Goal: Task Accomplishment & Management: Manage account settings

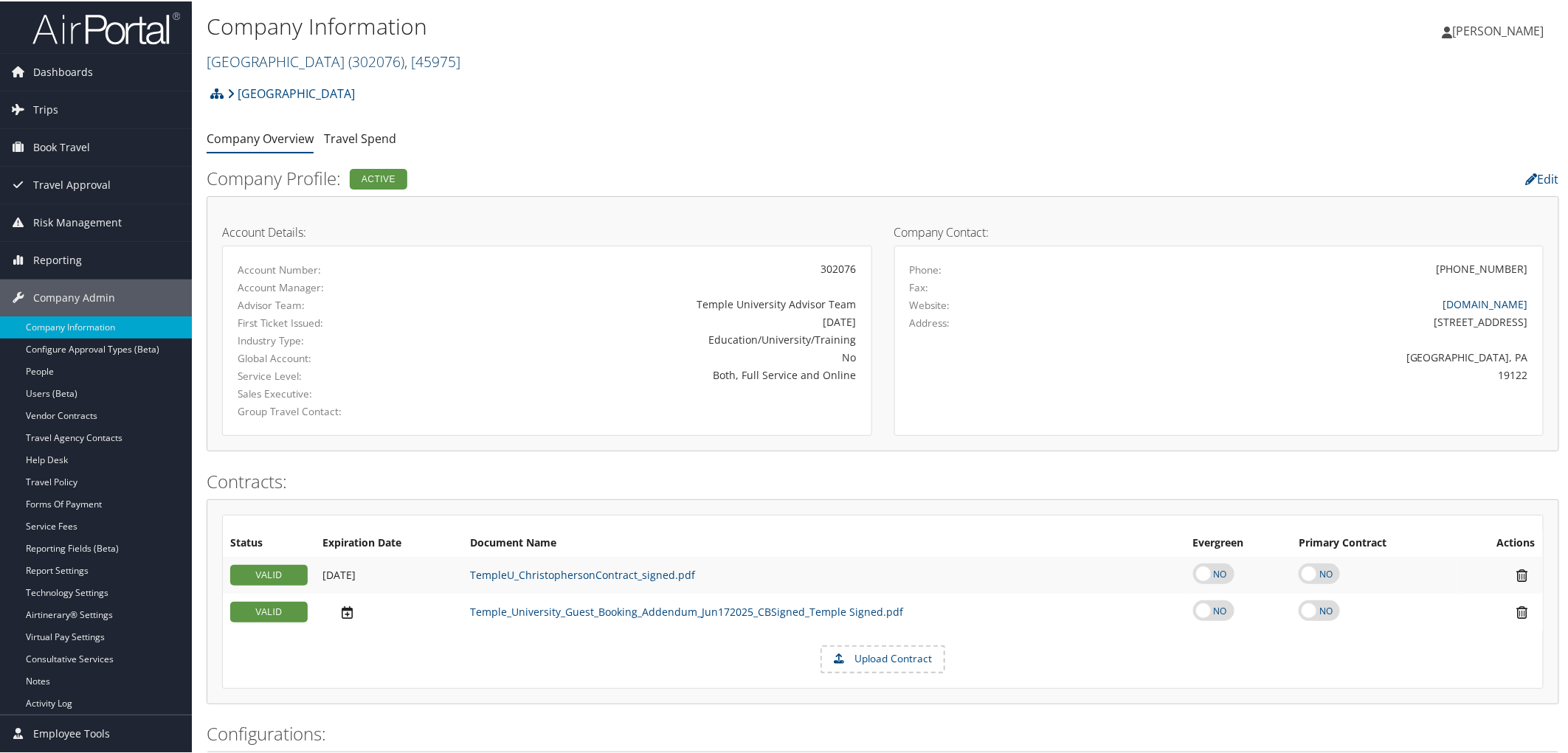
click at [369, 65] on span "( 302076 )" at bounding box center [376, 60] width 56 height 20
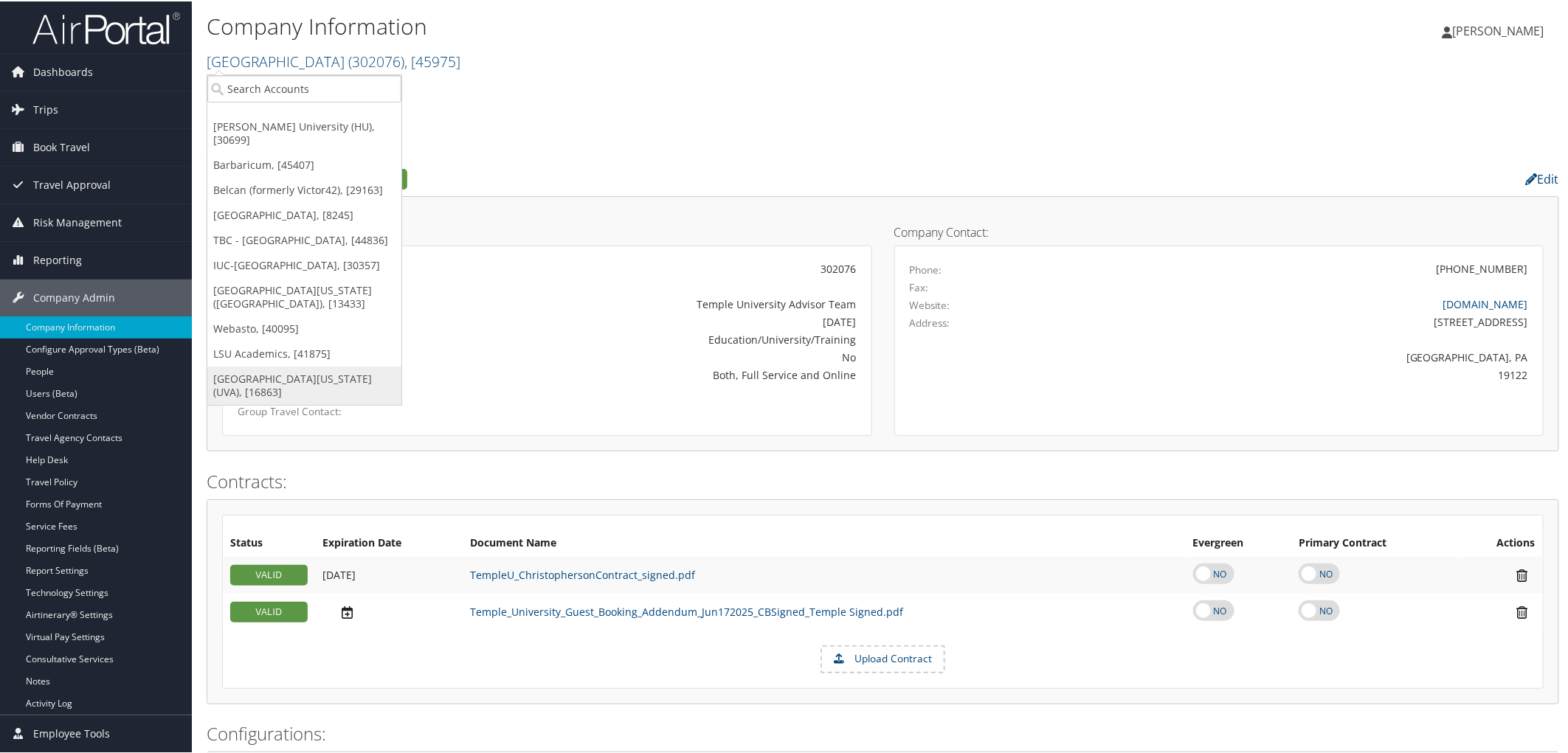
click at [297, 379] on link "[GEOGRAPHIC_DATA][US_STATE] (UVA), [16863]" at bounding box center [305, 384] width 195 height 38
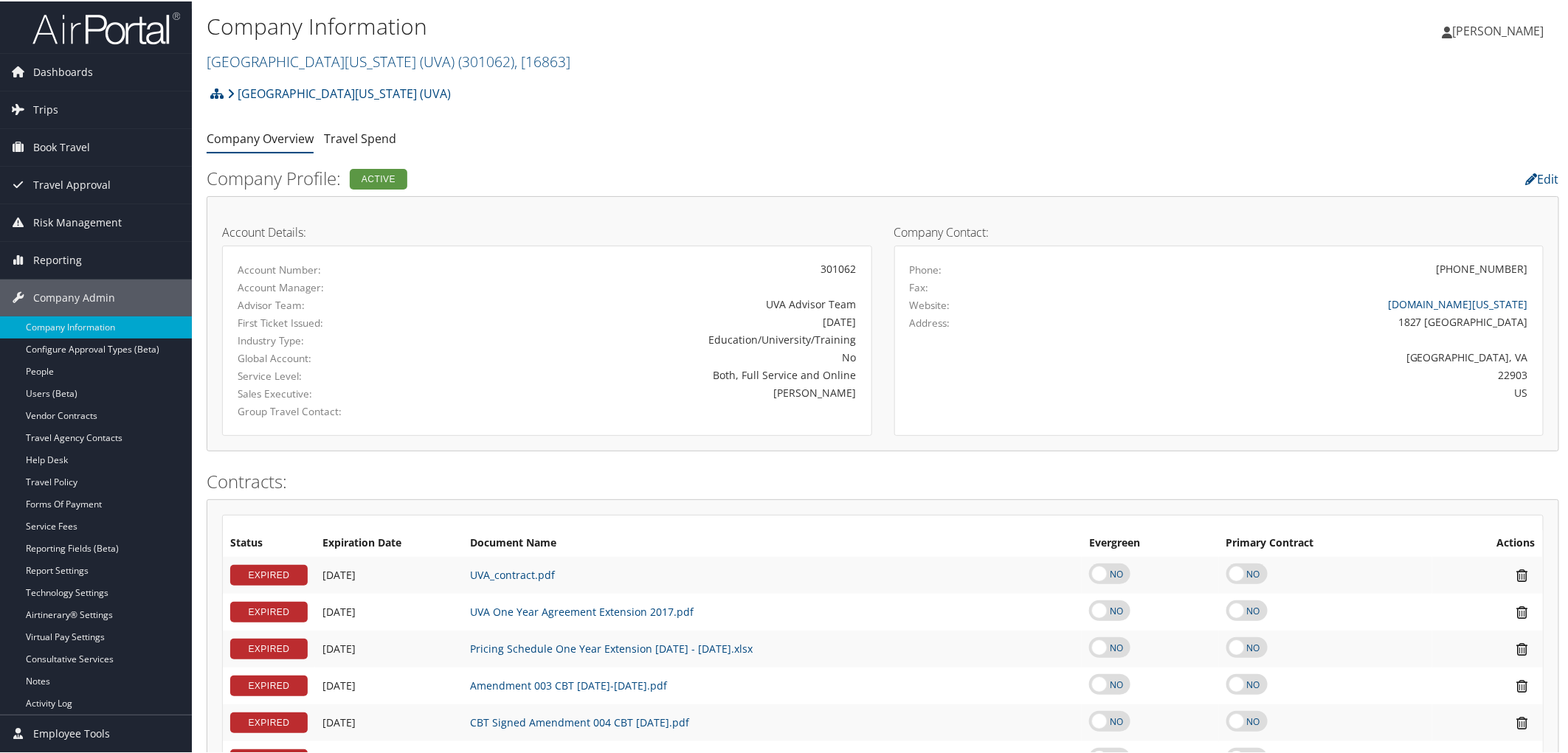
click at [78, 576] on link "Report Settings" at bounding box center [96, 570] width 192 height 22
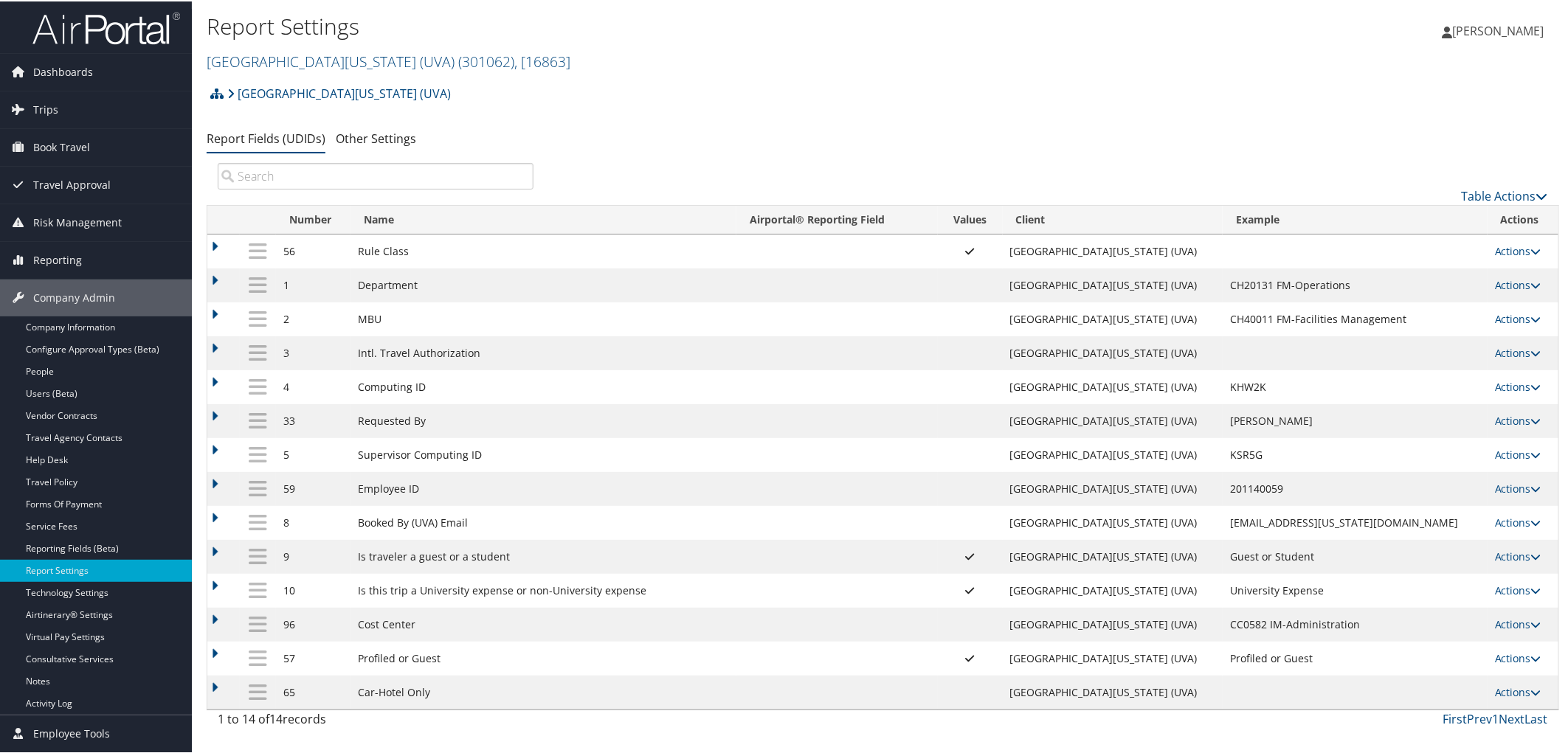
click at [582, 121] on div "University of Virginia (UVA) Account Structure University of Virginia (UVA) (30…" at bounding box center [883, 406] width 1353 height 657
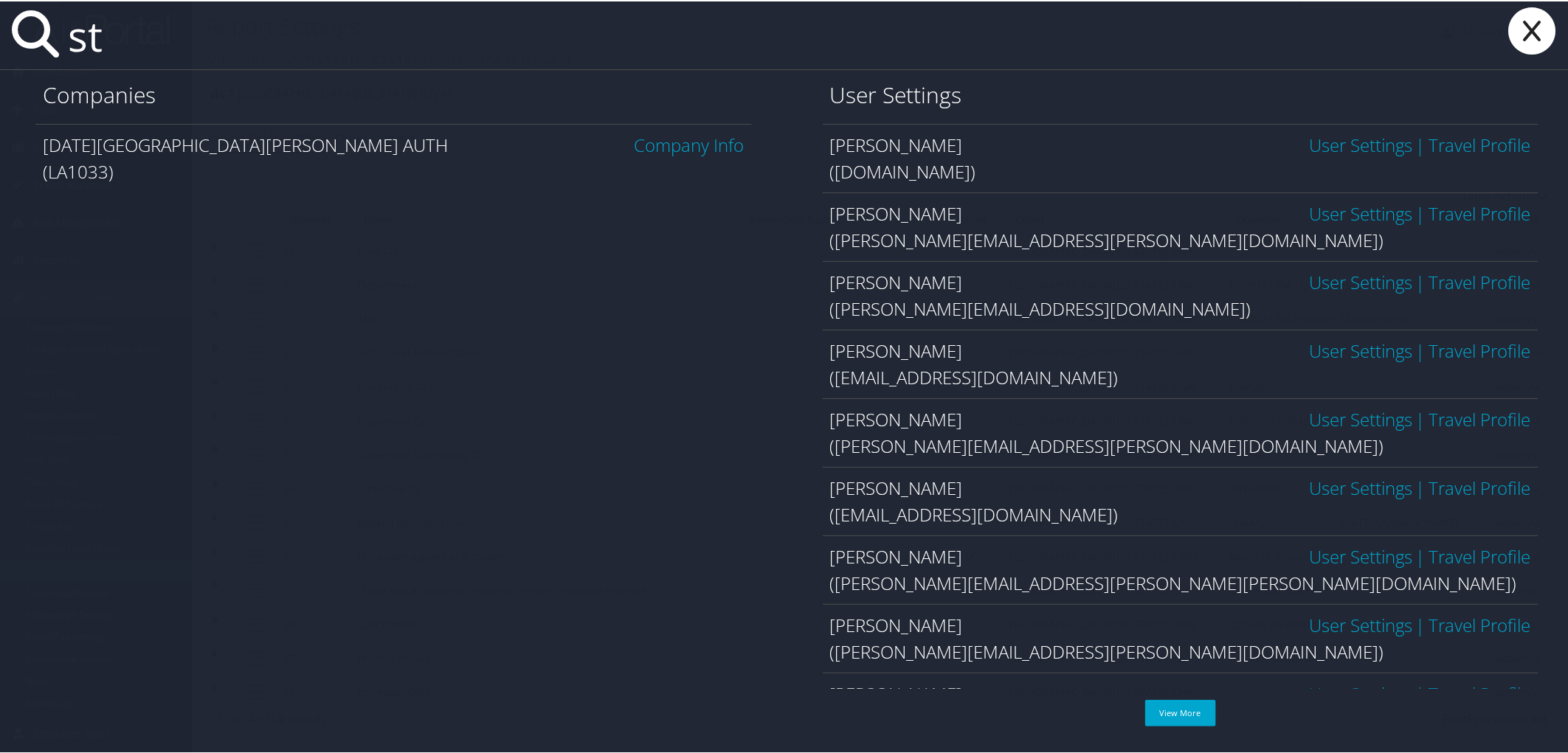
type input "s"
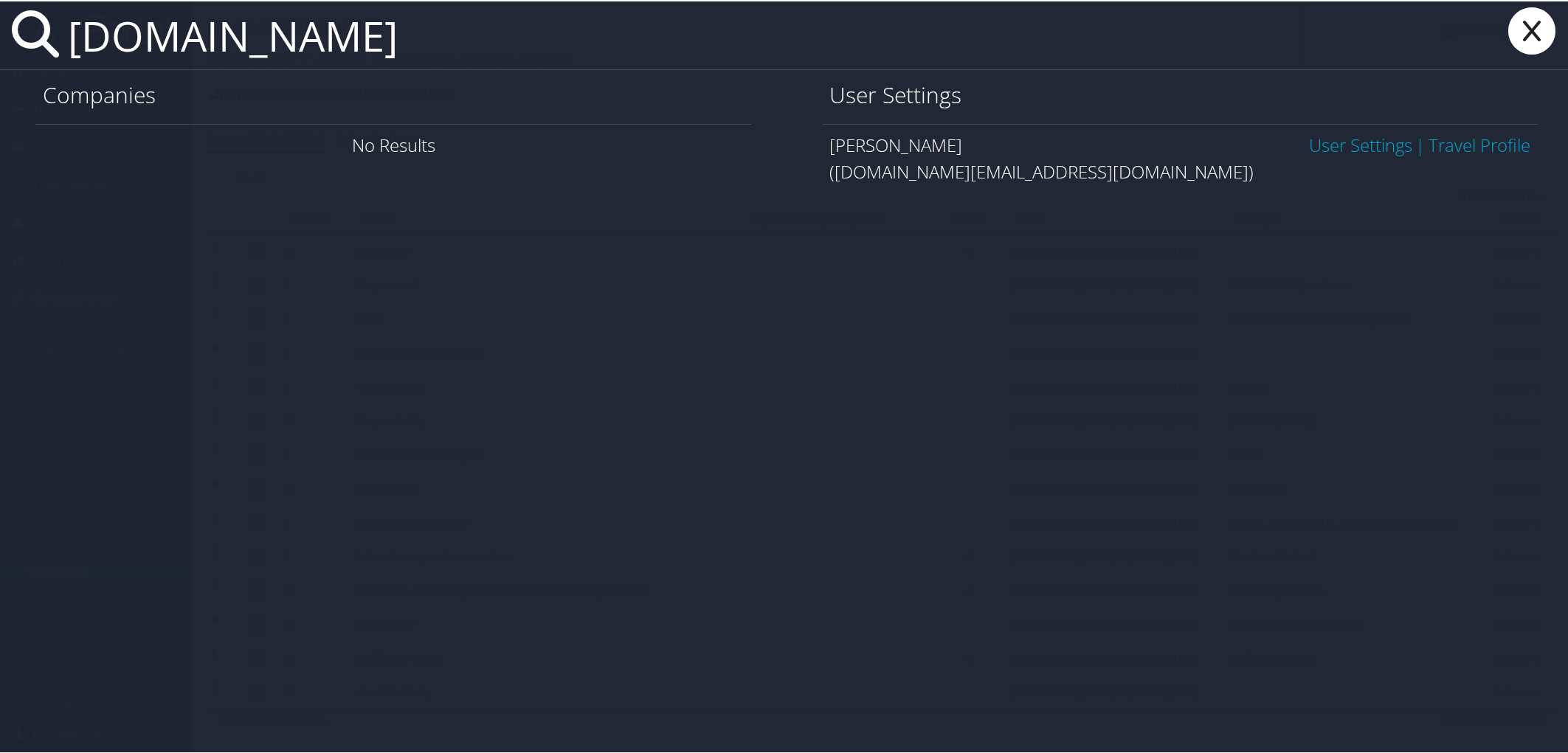
type input "teal.joy"
click at [1378, 148] on link "User Settings" at bounding box center [1361, 143] width 103 height 25
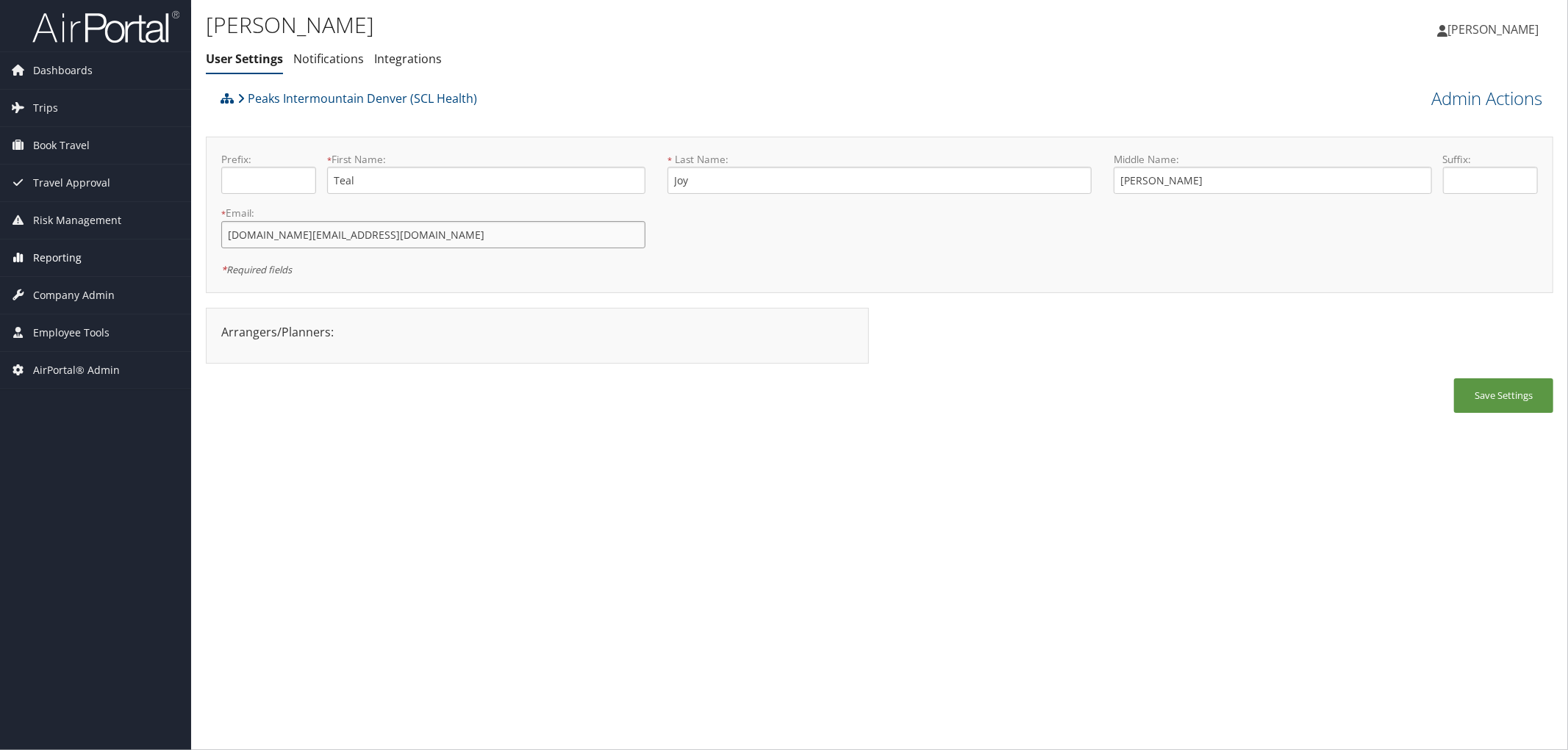
drag, startPoint x: 335, startPoint y: 237, endPoint x: 184, endPoint y: 240, distance: 151.0
click at [184, 240] on div "Dashboards AirPortal 360™ (Manager) AirPortal 360™ (Agent) My Travel Dashboard …" at bounding box center [784, 375] width 1568 height 750
drag, startPoint x: 368, startPoint y: 192, endPoint x: 309, endPoint y: 181, distance: 60.0
click at [309, 181] on div "Prefix: * First Name: Teal This field is required" at bounding box center [433, 178] width 446 height 54
drag, startPoint x: 695, startPoint y: 186, endPoint x: 635, endPoint y: 182, distance: 60.1
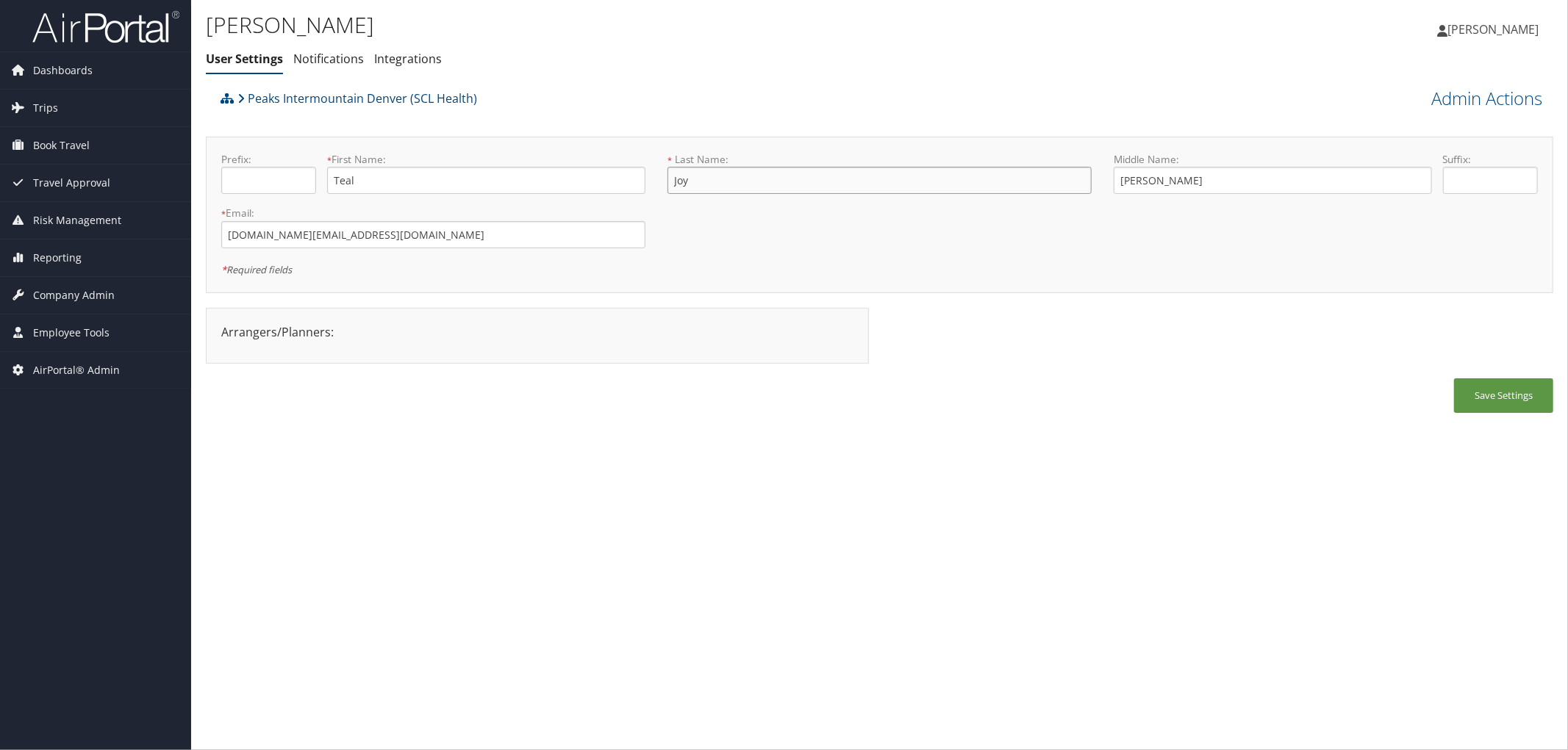
click at [635, 152] on form "Prefix: * First Name: Teal This field is required * Last Name: Joy This field i…" at bounding box center [879, 152] width 1339 height 0
drag, startPoint x: 486, startPoint y: 97, endPoint x: 248, endPoint y: 108, distance: 238.3
click at [248, 108] on div "Peaks Intermountain Denver (SCL Health)" at bounding box center [710, 104] width 988 height 40
copy link "Peaks Intermountain Denver (SCL Health)"
click at [303, 99] on link "Peaks Intermountain Denver (SCL Health)" at bounding box center [357, 99] width 240 height 30
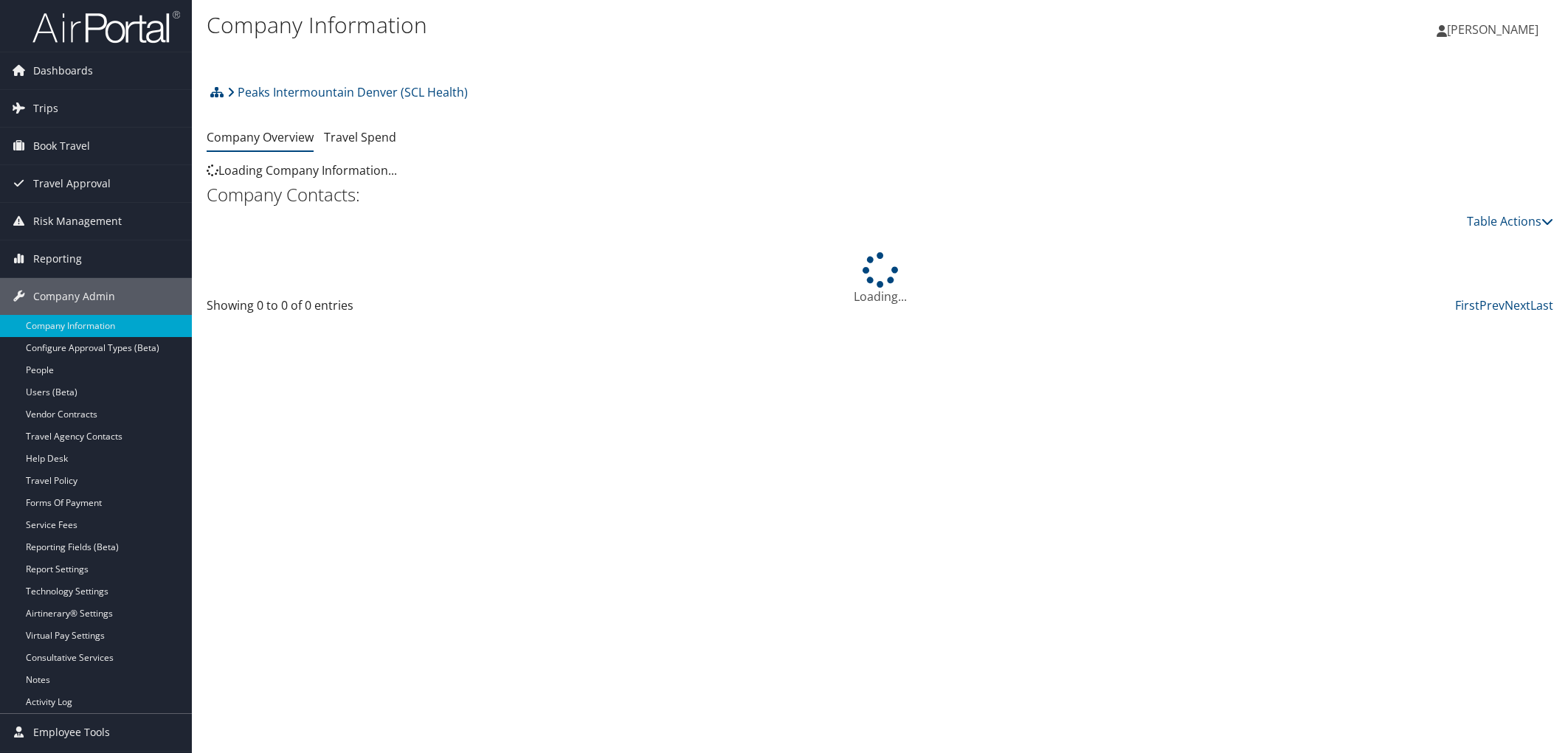
scroll to position [37, 0]
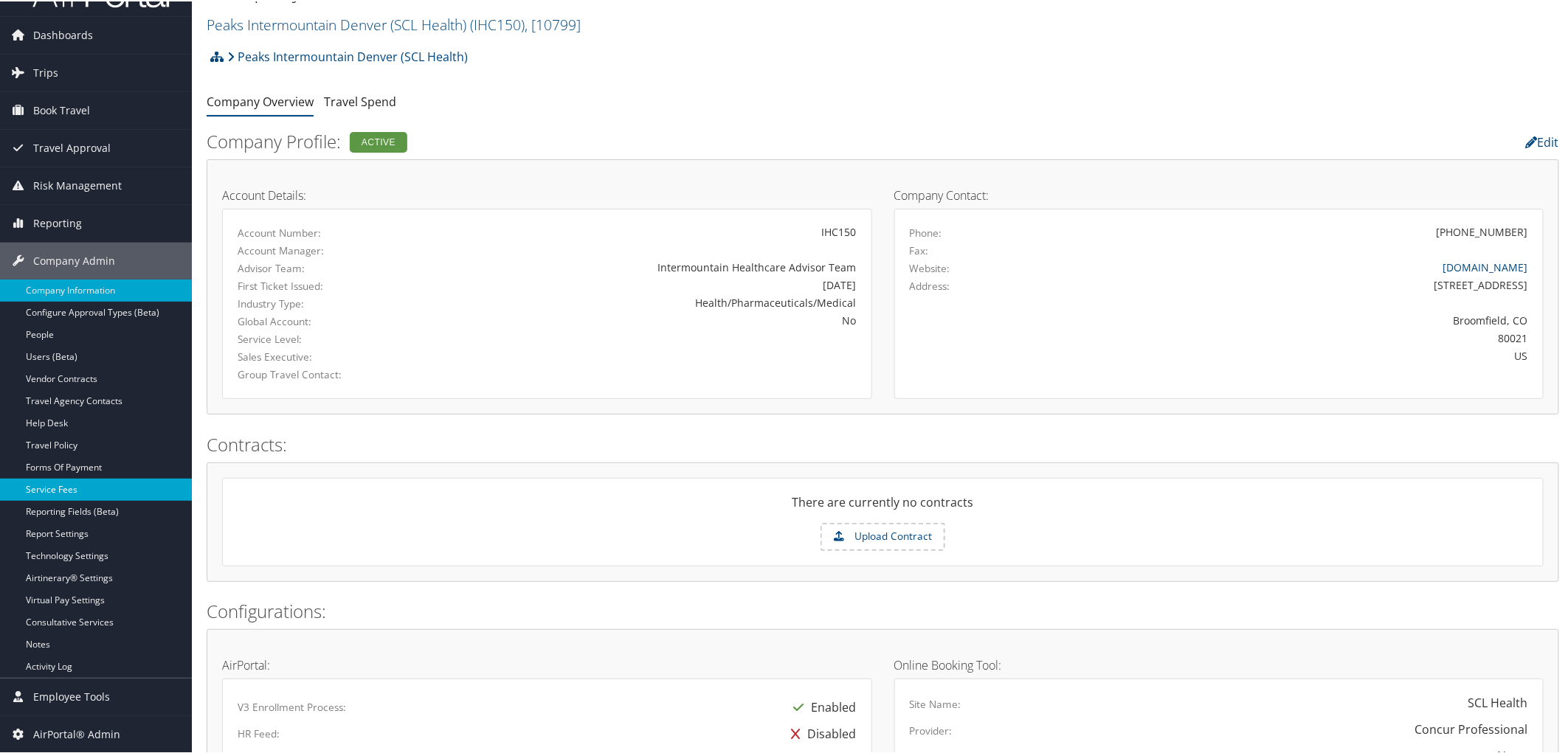
click at [86, 491] on link "Service Fees" at bounding box center [96, 489] width 192 height 22
